Goal: Task Accomplishment & Management: Manage account settings

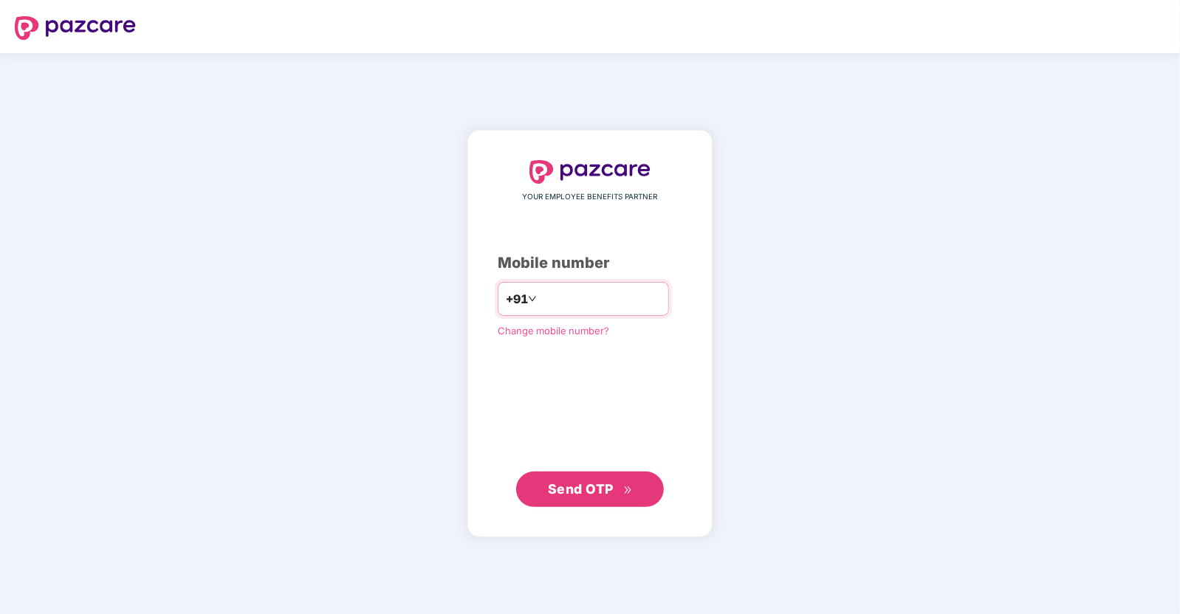
click at [576, 292] on input "number" at bounding box center [600, 299] width 121 height 24
type input "**********"
click at [557, 489] on span "Send OTP" at bounding box center [581, 489] width 66 height 16
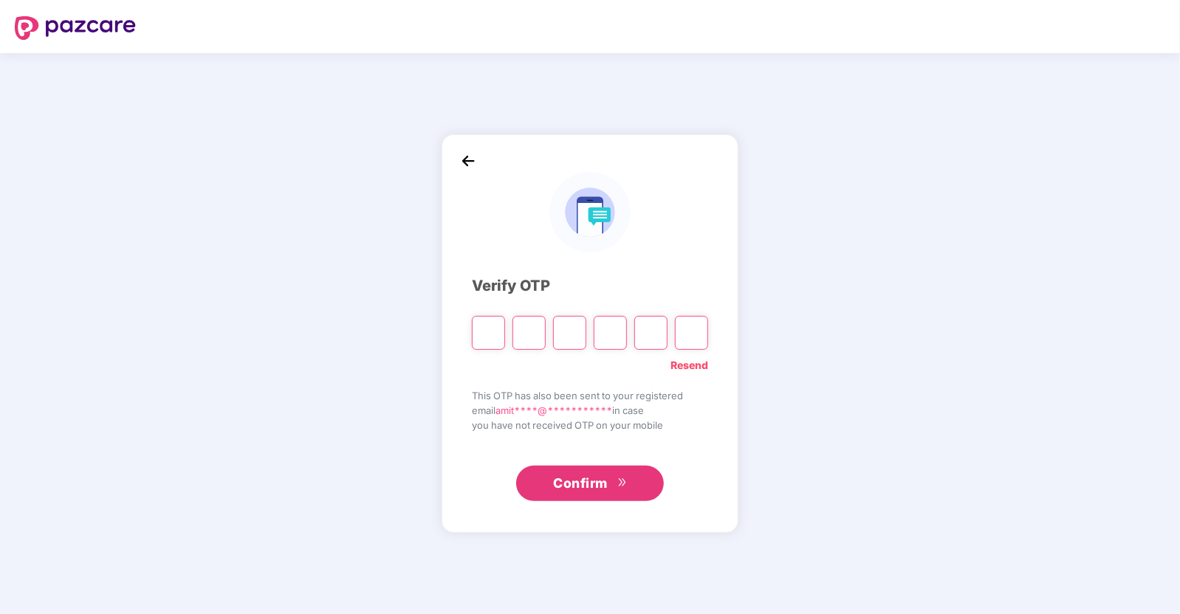
type input "*"
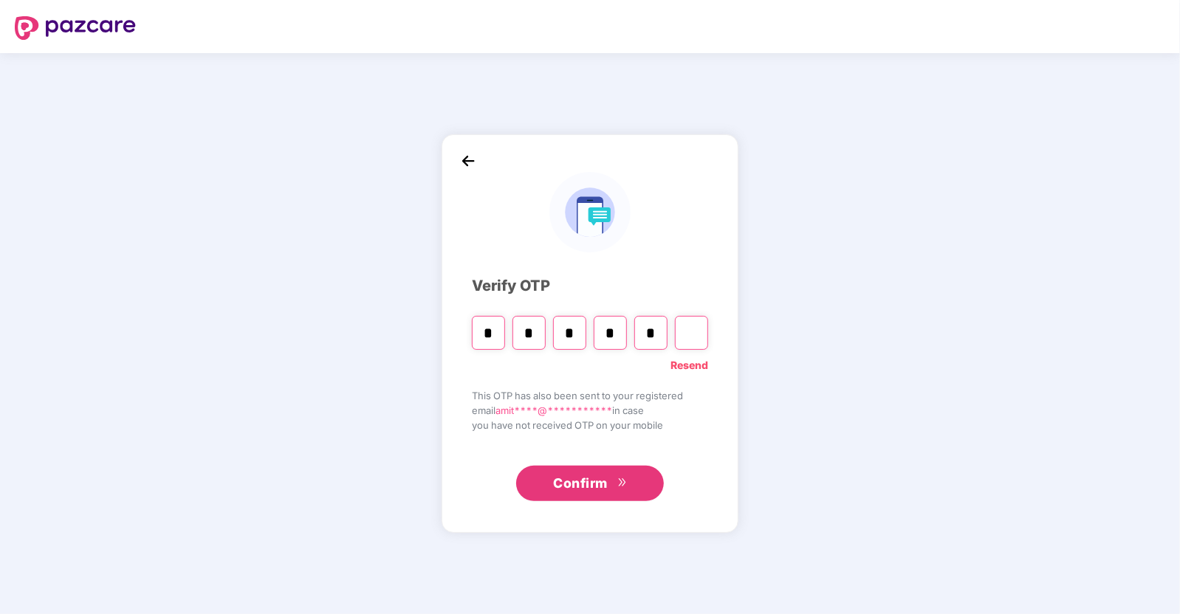
type input "*"
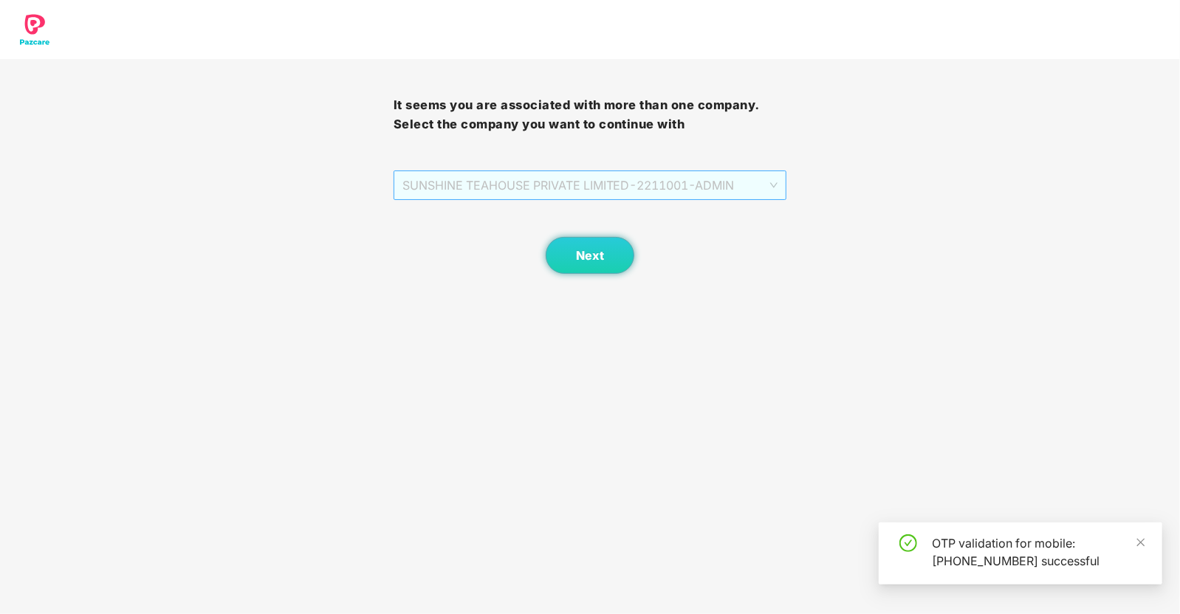
click at [628, 194] on span "SUNSHINE TEAHOUSE PRIVATE LIMITED - 2211001 - ADMIN" at bounding box center [590, 185] width 376 height 28
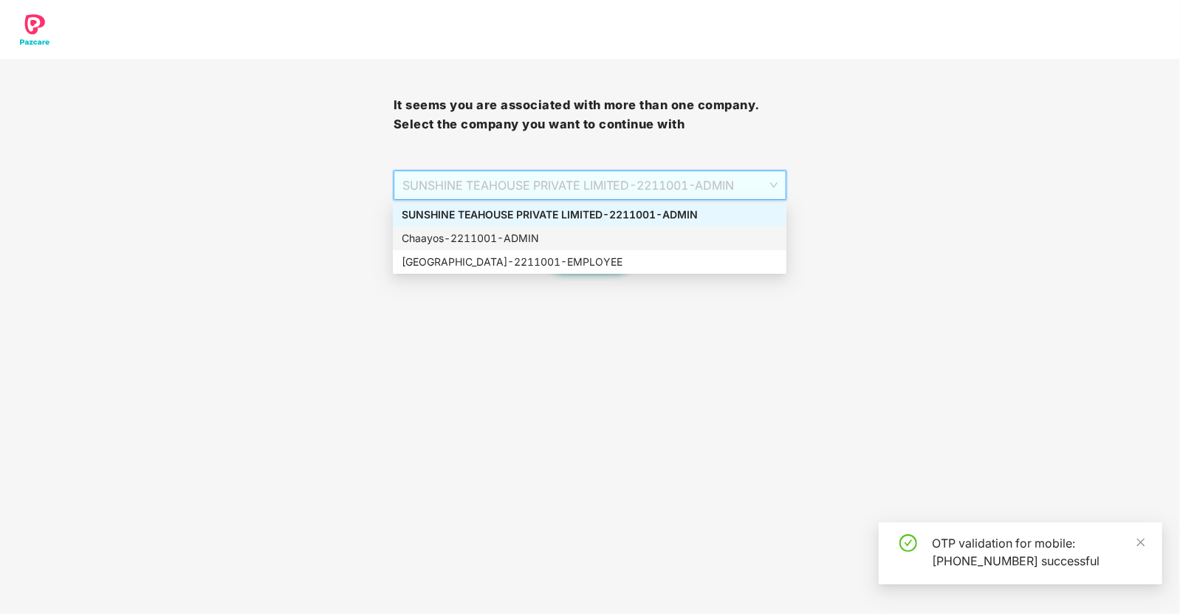
click at [528, 241] on div "Chaayos - 2211001 - ADMIN" at bounding box center [590, 238] width 376 height 16
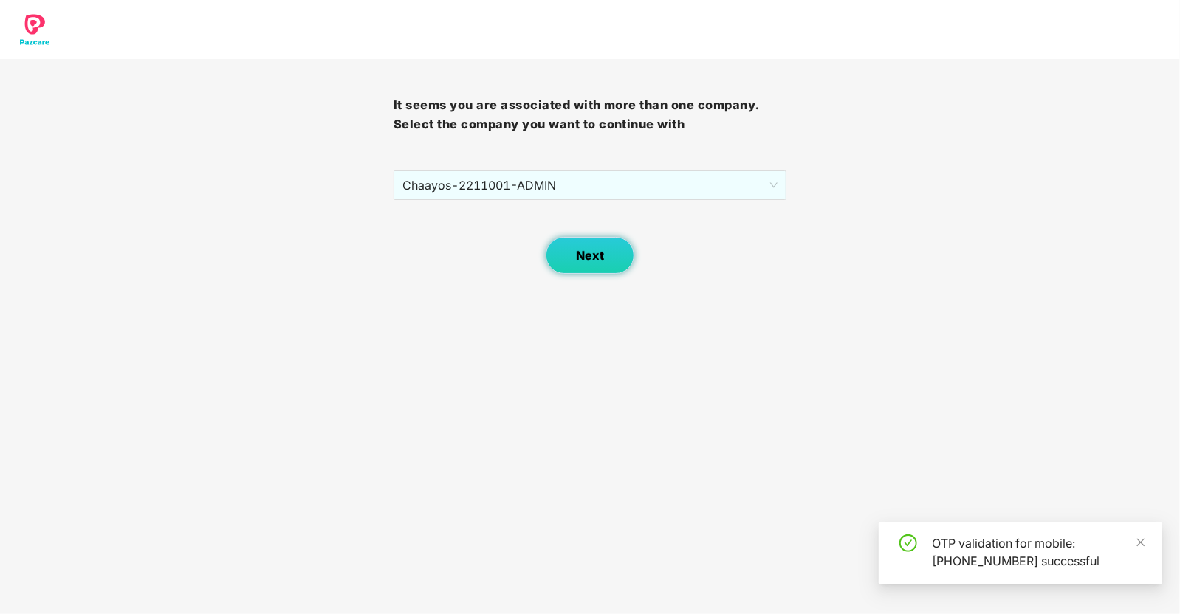
click at [593, 263] on button "Next" at bounding box center [590, 255] width 89 height 37
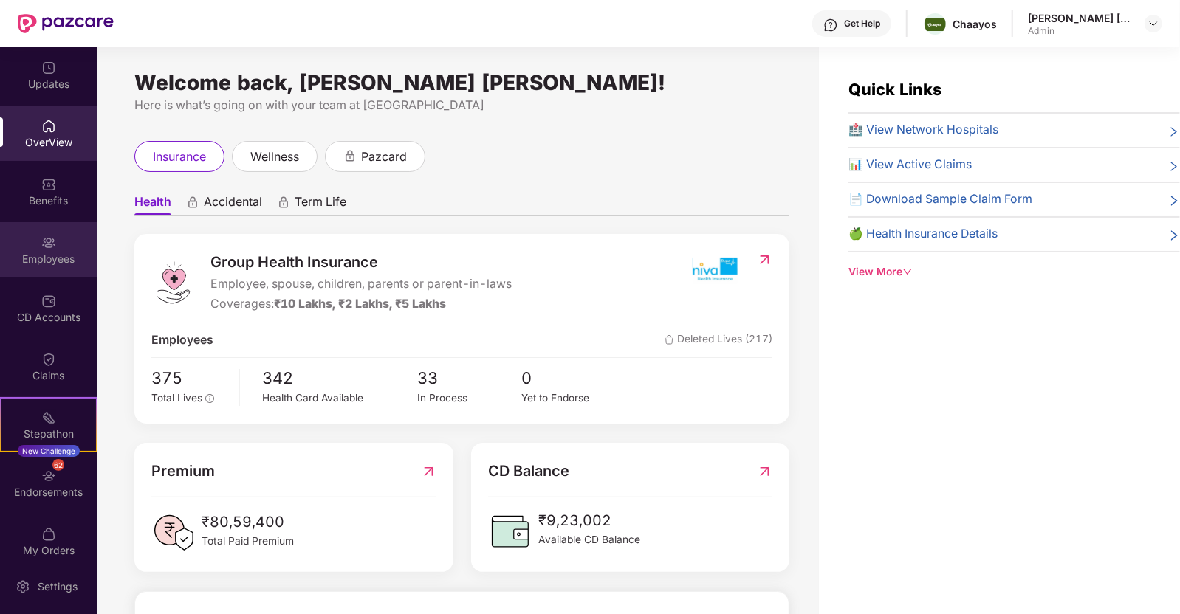
click at [47, 252] on div "Employees" at bounding box center [48, 259] width 97 height 15
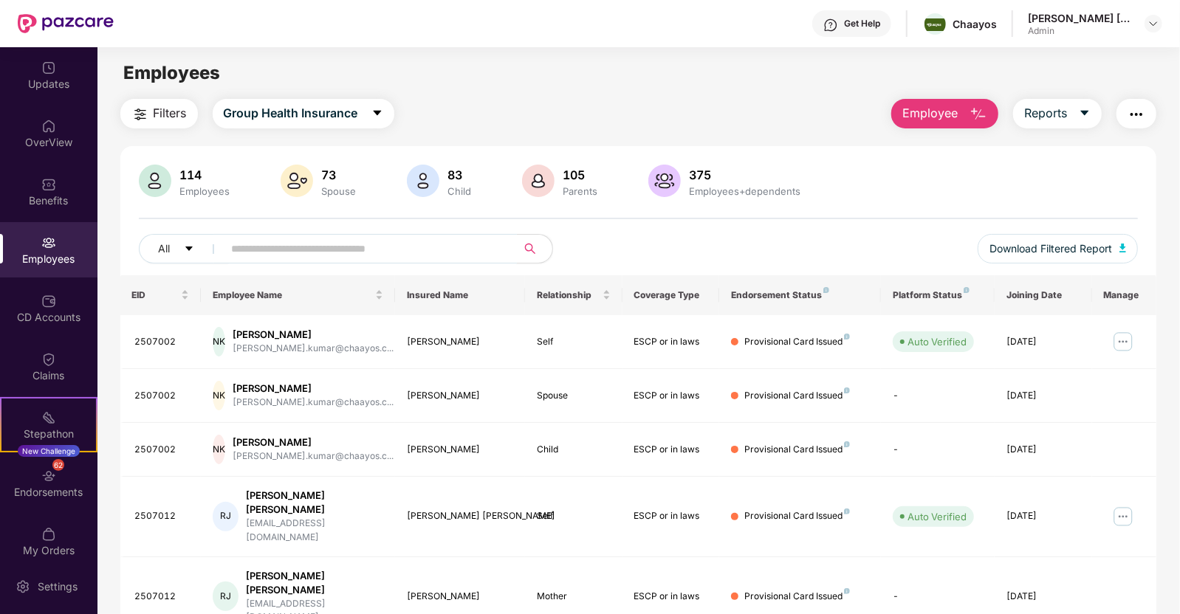
click at [249, 247] on input "text" at bounding box center [364, 249] width 265 height 22
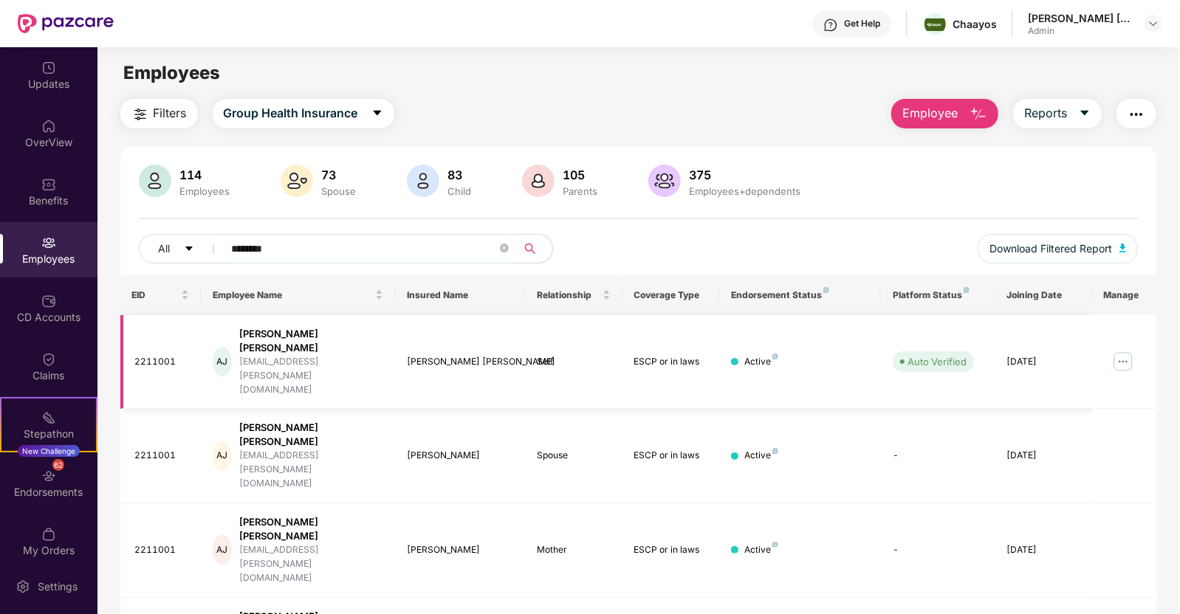
type input "********"
click at [1133, 350] on img at bounding box center [1123, 362] width 24 height 24
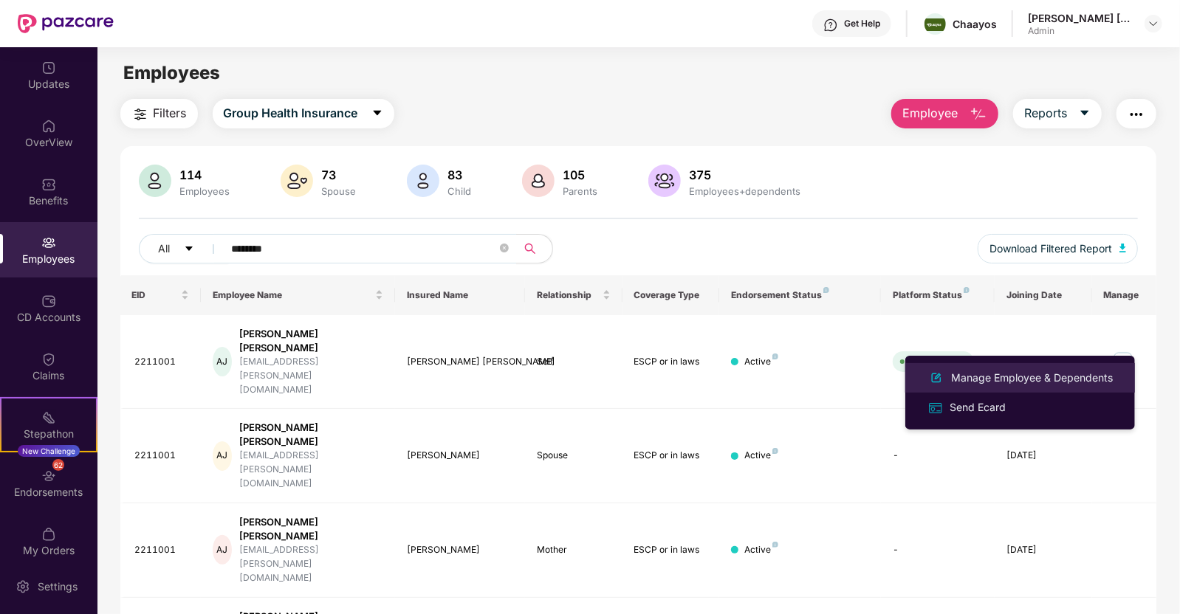
click at [1003, 385] on div "Manage Employee & Dependents" at bounding box center [1032, 378] width 168 height 16
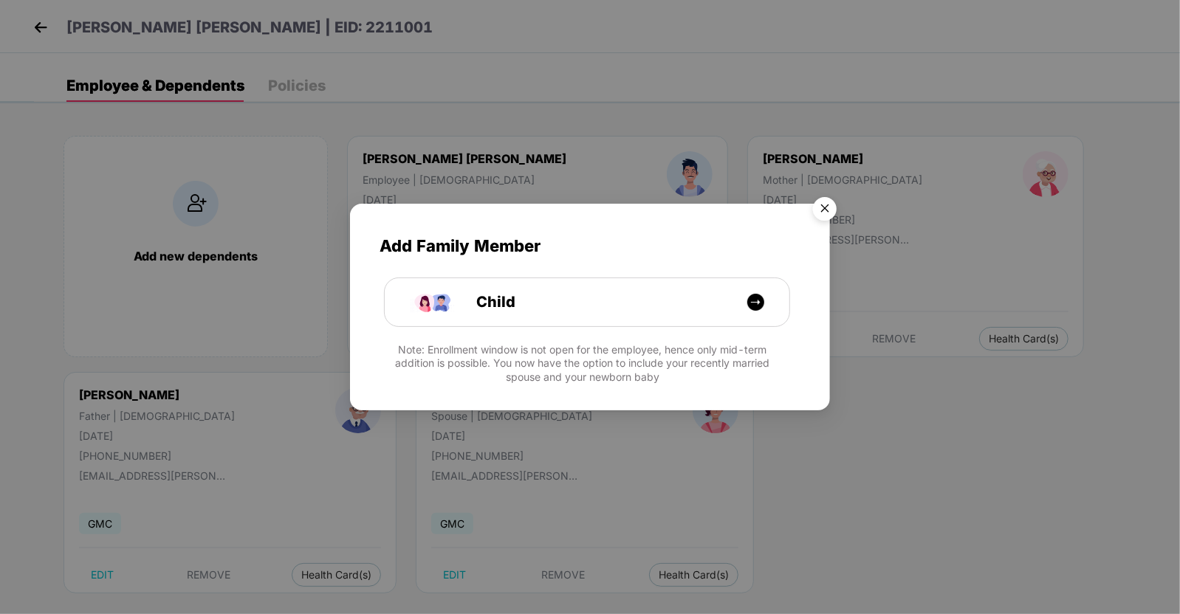
click at [819, 207] on img "Close" at bounding box center [824, 210] width 41 height 41
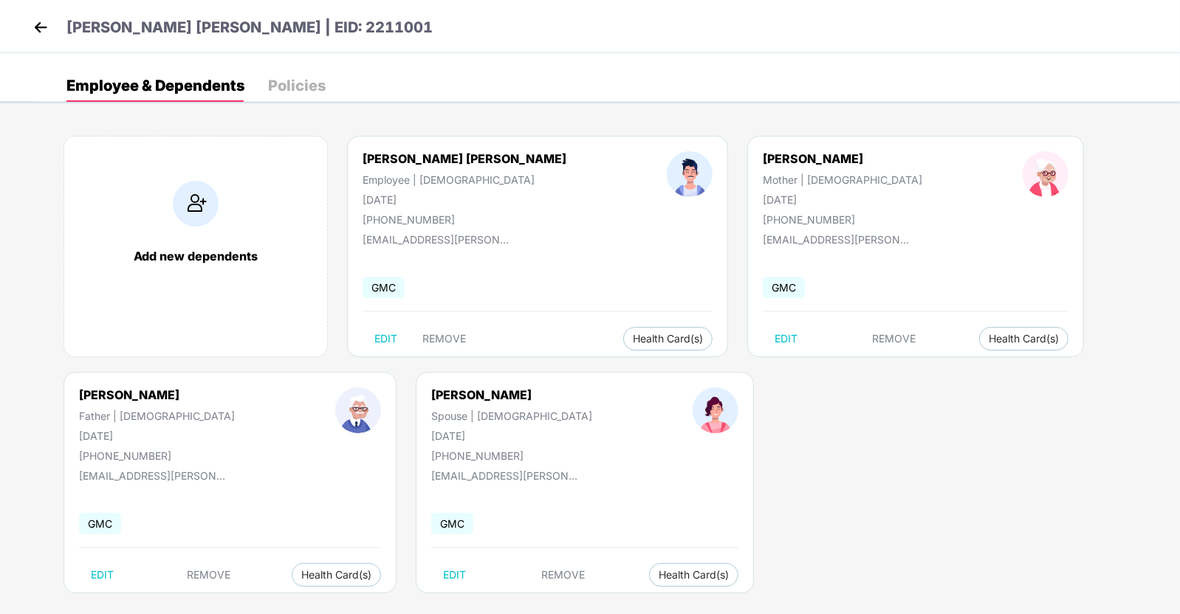
scroll to position [16, 0]
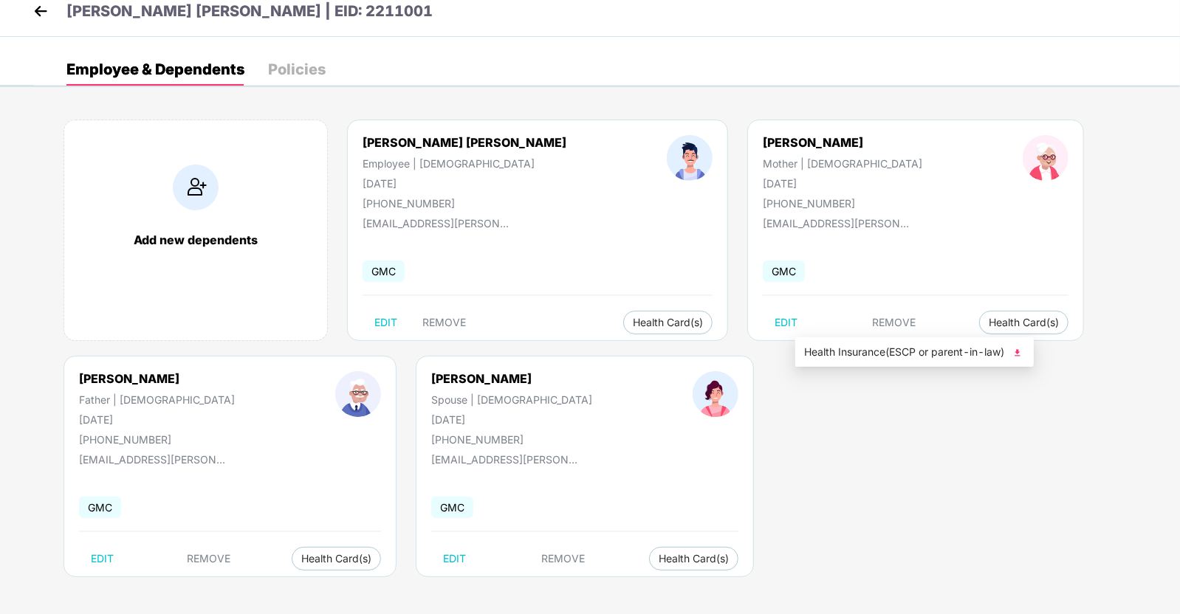
click at [1022, 354] on img at bounding box center [1017, 352] width 15 height 15
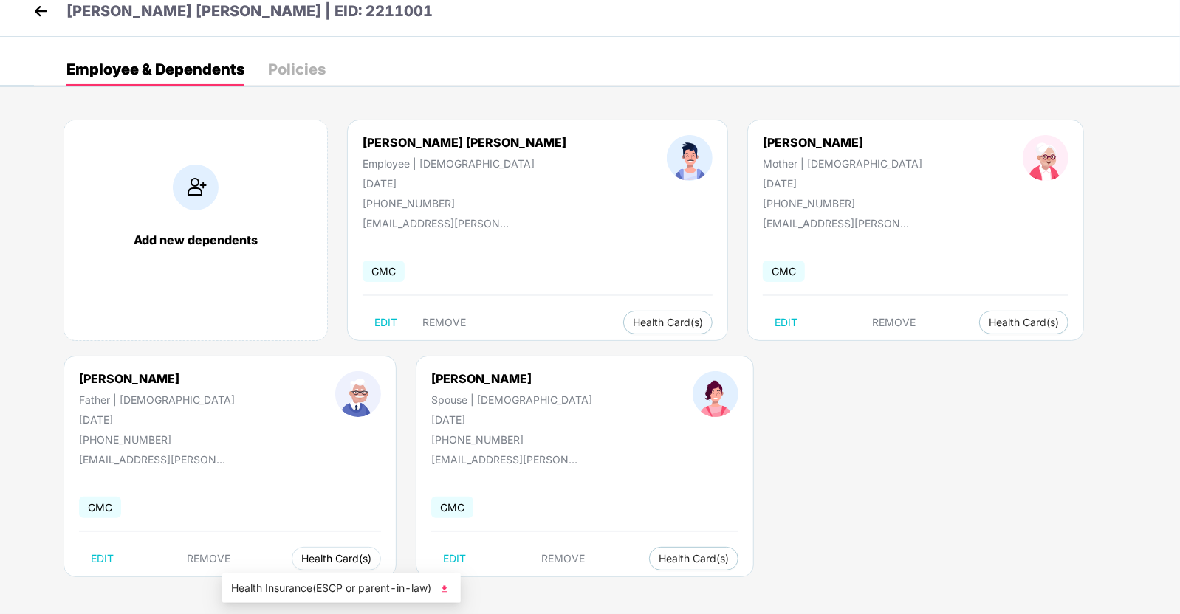
click at [292, 565] on button "Health Card(s)" at bounding box center [336, 559] width 89 height 24
click at [450, 582] on img at bounding box center [444, 589] width 15 height 15
